Goal: Navigation & Orientation: Find specific page/section

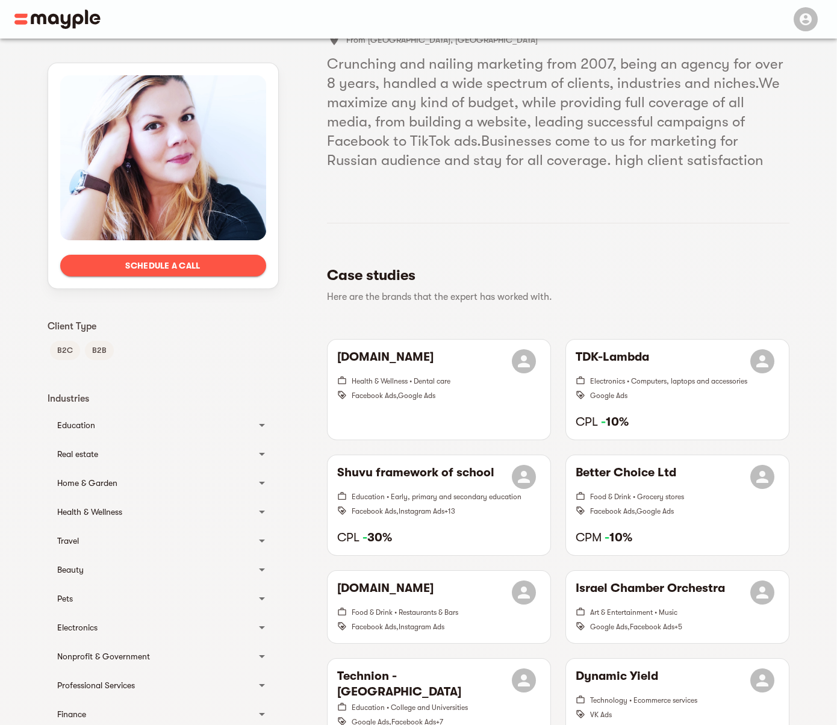
scroll to position [74, 0]
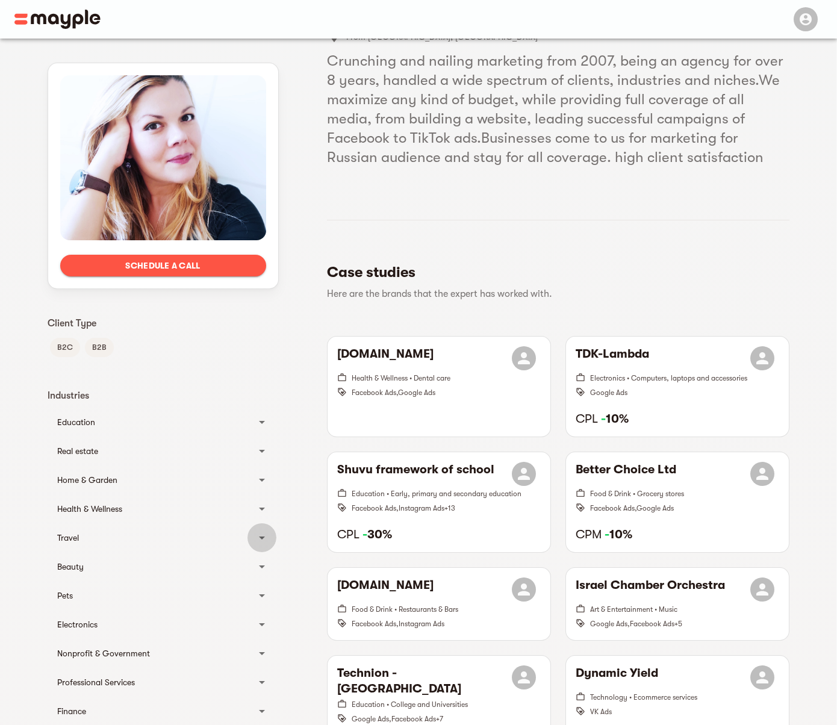
click at [248, 536] on div at bounding box center [262, 537] width 29 height 29
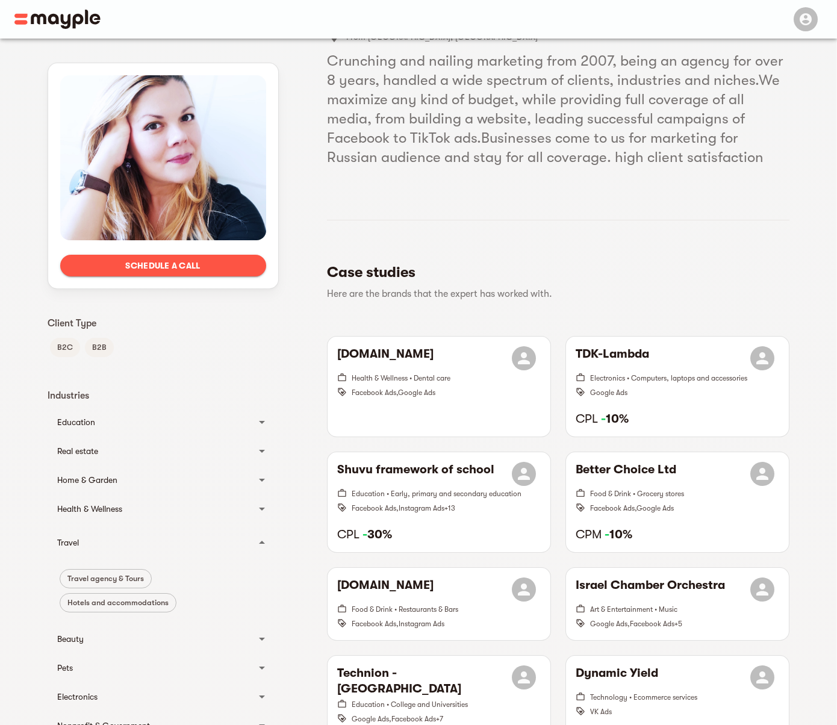
click at [109, 578] on span "Travel agency & Tours" at bounding box center [105, 579] width 91 height 14
click at [252, 542] on div at bounding box center [262, 542] width 29 height 29
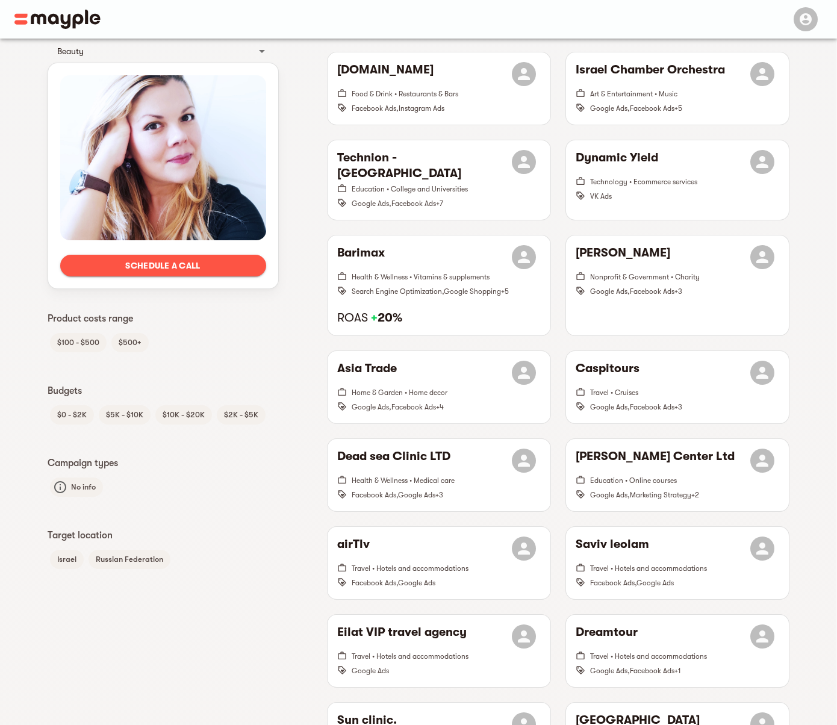
scroll to position [593, 0]
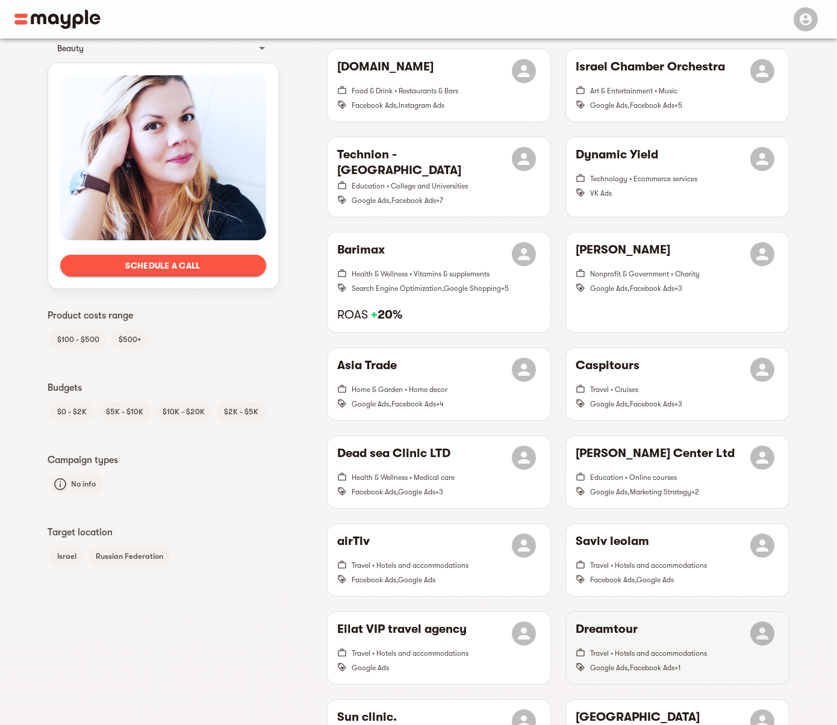
click at [595, 627] on h6 "Dreamtour" at bounding box center [607, 634] width 62 height 24
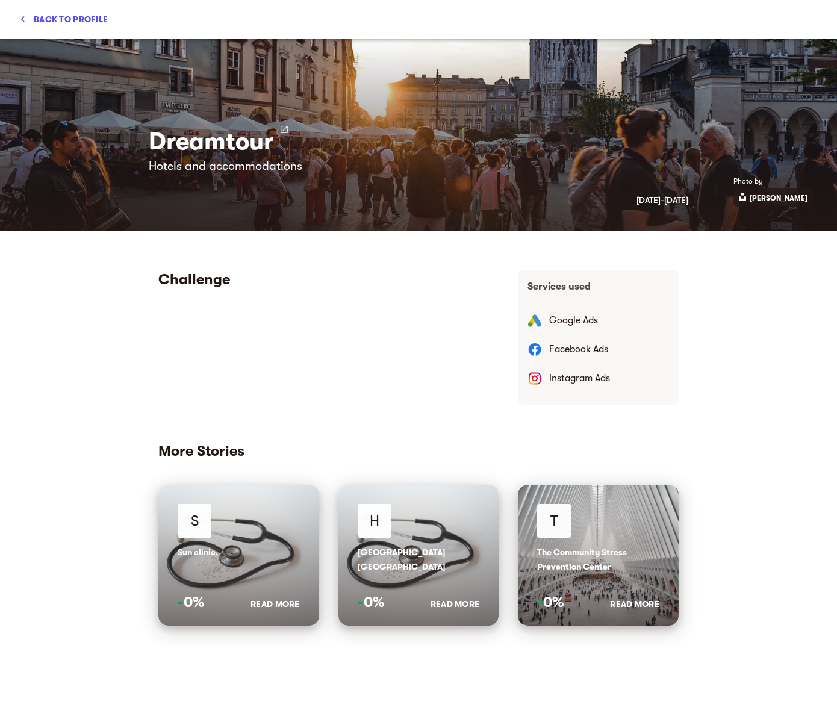
scroll to position [0, 0]
click at [34, 12] on span "Back to profile" at bounding box center [63, 19] width 89 height 14
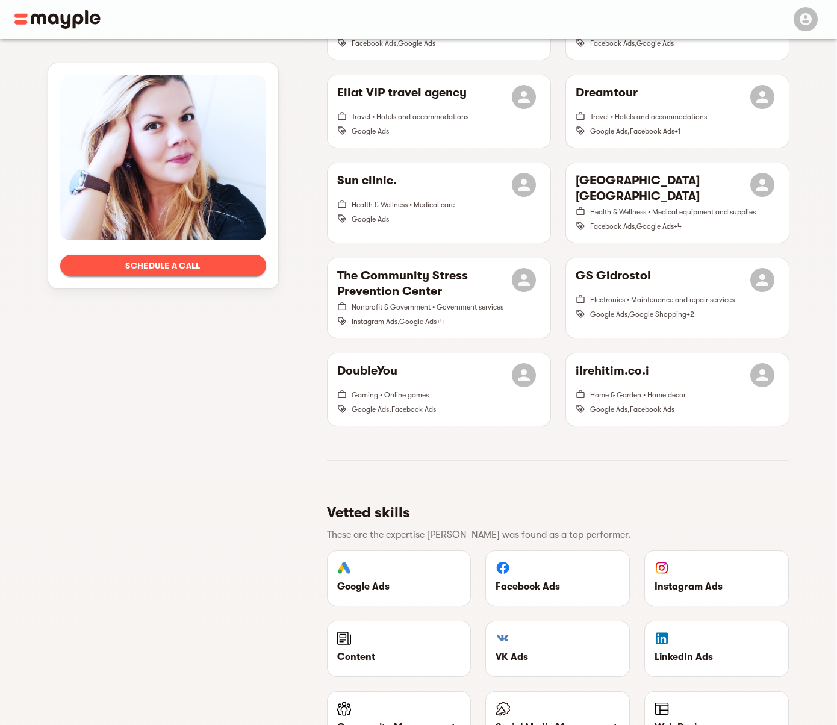
scroll to position [1131, 0]
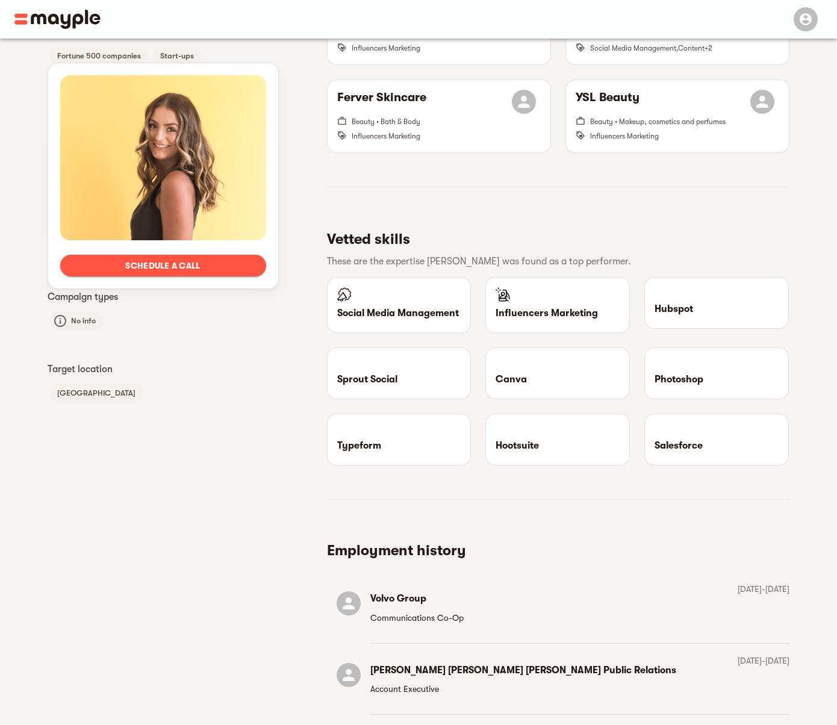
scroll to position [752, 0]
